Goal: Find specific page/section: Find specific page/section

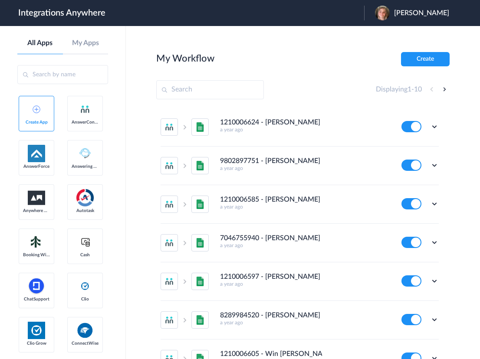
click at [193, 91] on input "text" at bounding box center [210, 89] width 108 height 19
paste input "1260009995"
type input "1260009995"
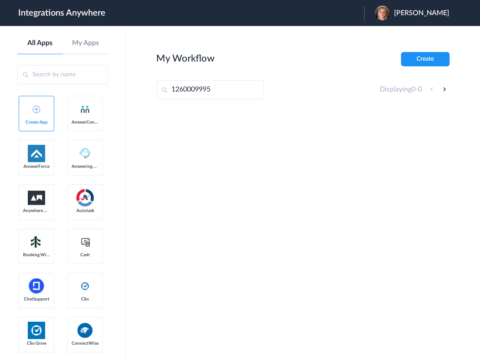
drag, startPoint x: 225, startPoint y: 95, endPoint x: 158, endPoint y: 90, distance: 67.4
click at [158, 90] on input "1260009995" at bounding box center [210, 89] width 108 height 19
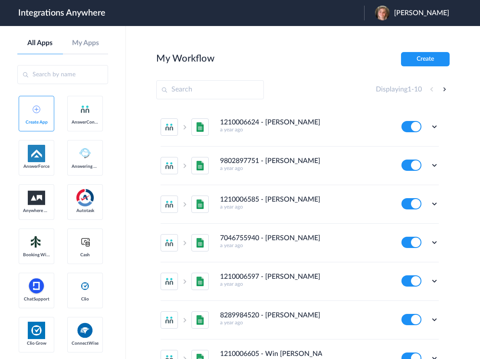
click at [212, 94] on input "text" at bounding box center [210, 89] width 108 height 19
paste input "8773511202"
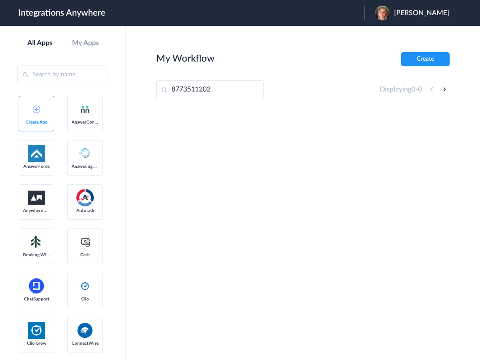
click at [224, 92] on input "8773511202" at bounding box center [210, 89] width 108 height 19
type input "8"
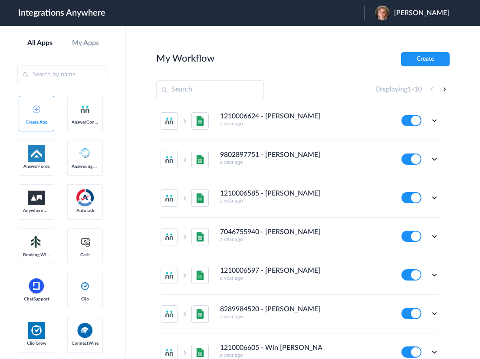
scroll to position [9, 0]
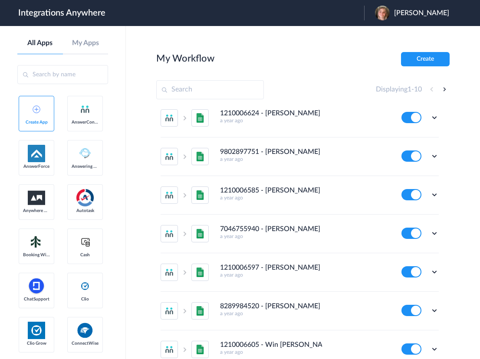
click at [427, 14] on span "[PERSON_NAME]" at bounding box center [421, 13] width 55 height 8
drag, startPoint x: 196, startPoint y: 91, endPoint x: 191, endPoint y: 89, distance: 5.6
click at [196, 91] on input "text" at bounding box center [210, 89] width 108 height 19
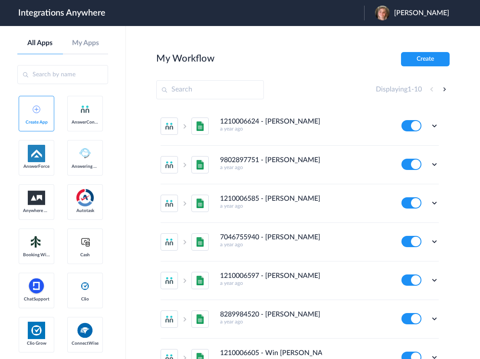
scroll to position [0, 0]
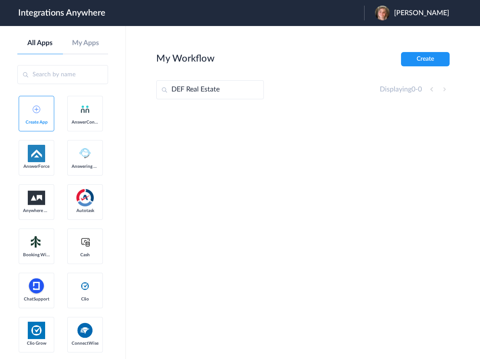
type input "DEF Real Estate"
